Goal: Download file/media

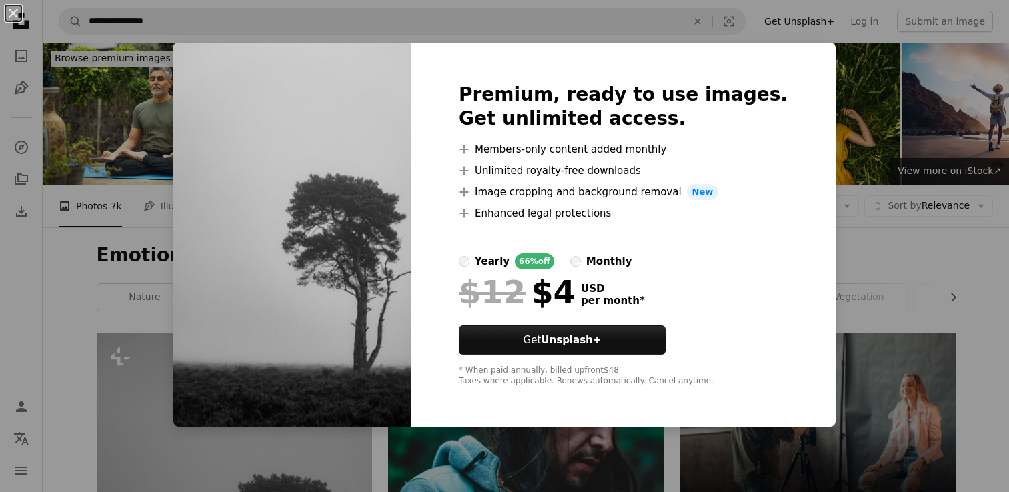
scroll to position [353, 0]
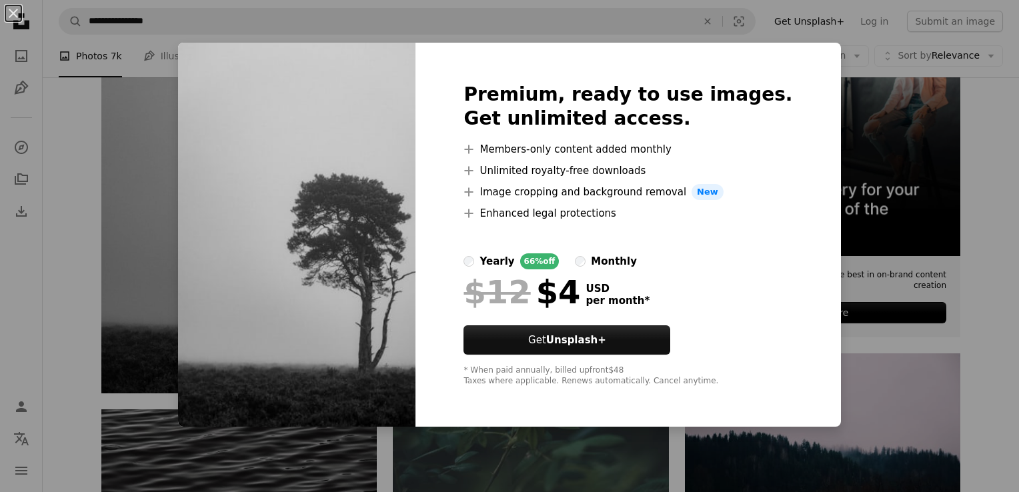
click at [251, 223] on img at bounding box center [296, 235] width 237 height 384
click at [239, 282] on img at bounding box center [296, 235] width 237 height 384
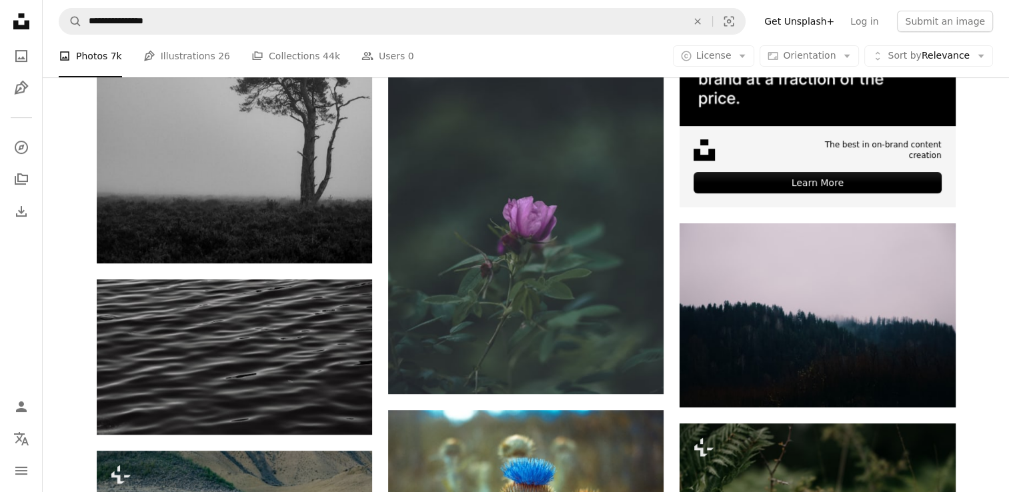
scroll to position [557, 0]
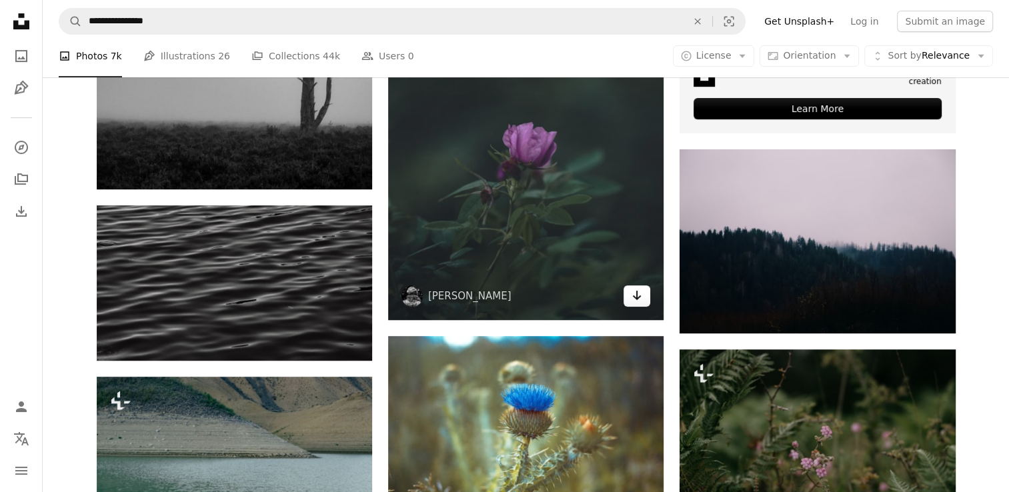
click at [627, 297] on link "Arrow pointing down" at bounding box center [636, 295] width 27 height 21
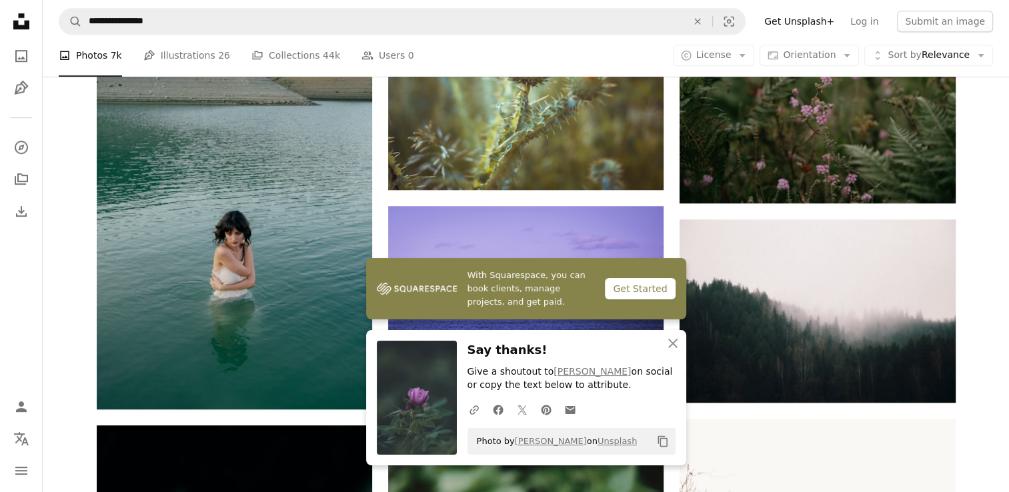
scroll to position [931, 0]
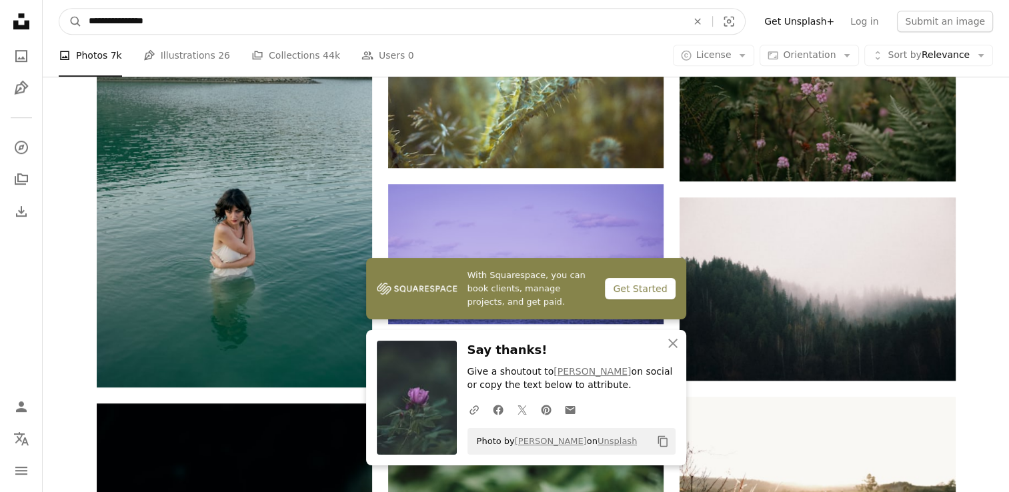
click at [168, 21] on input "**********" at bounding box center [382, 21] width 601 height 25
type input "*********"
click button "A magnifying glass" at bounding box center [70, 21] width 23 height 25
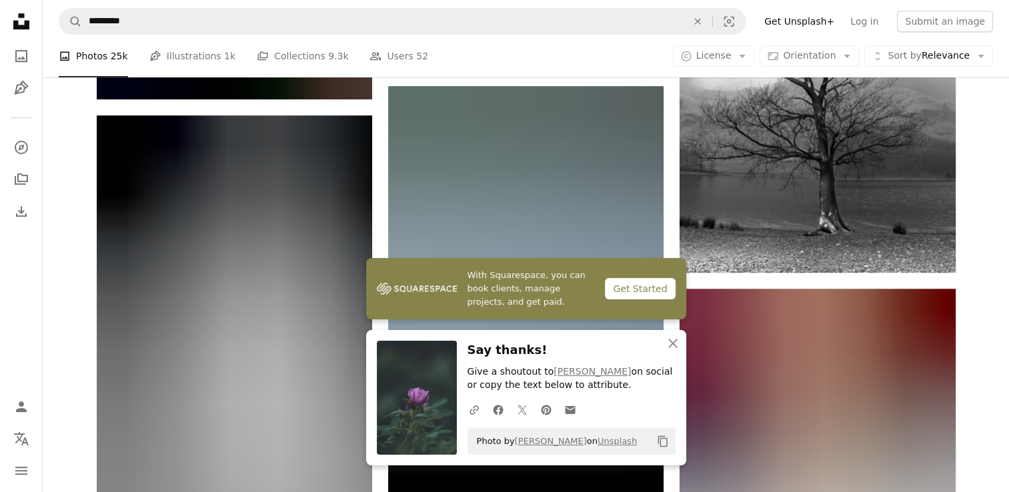
scroll to position [867, 0]
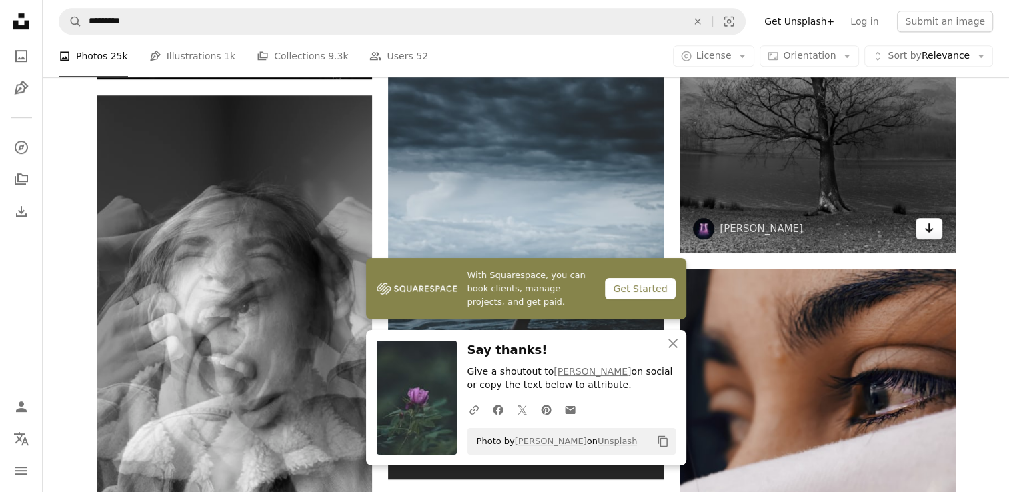
click at [923, 230] on icon "Arrow pointing down" at bounding box center [928, 228] width 11 height 16
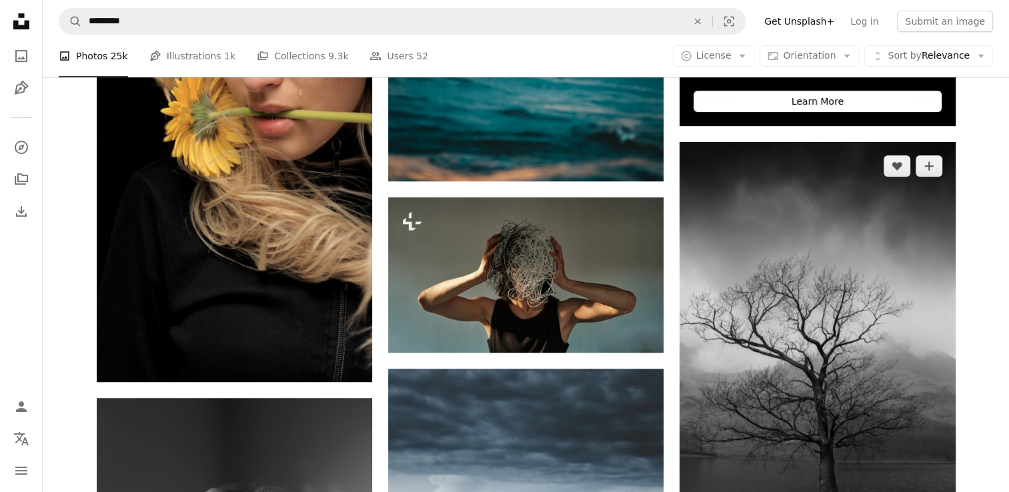
scroll to position [560, 0]
